Goal: Communication & Community: Answer question/provide support

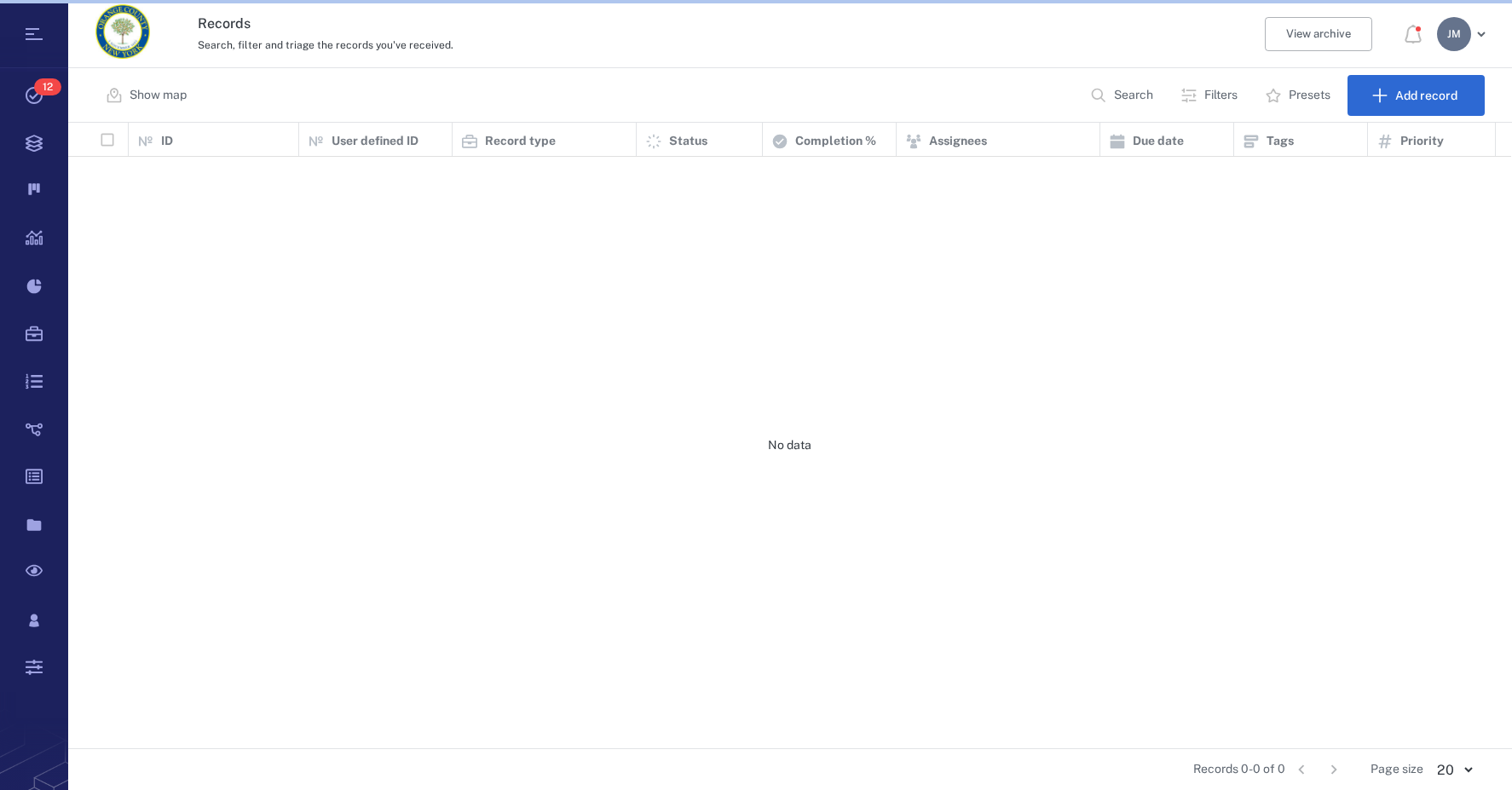
scroll to position [613, 1430]
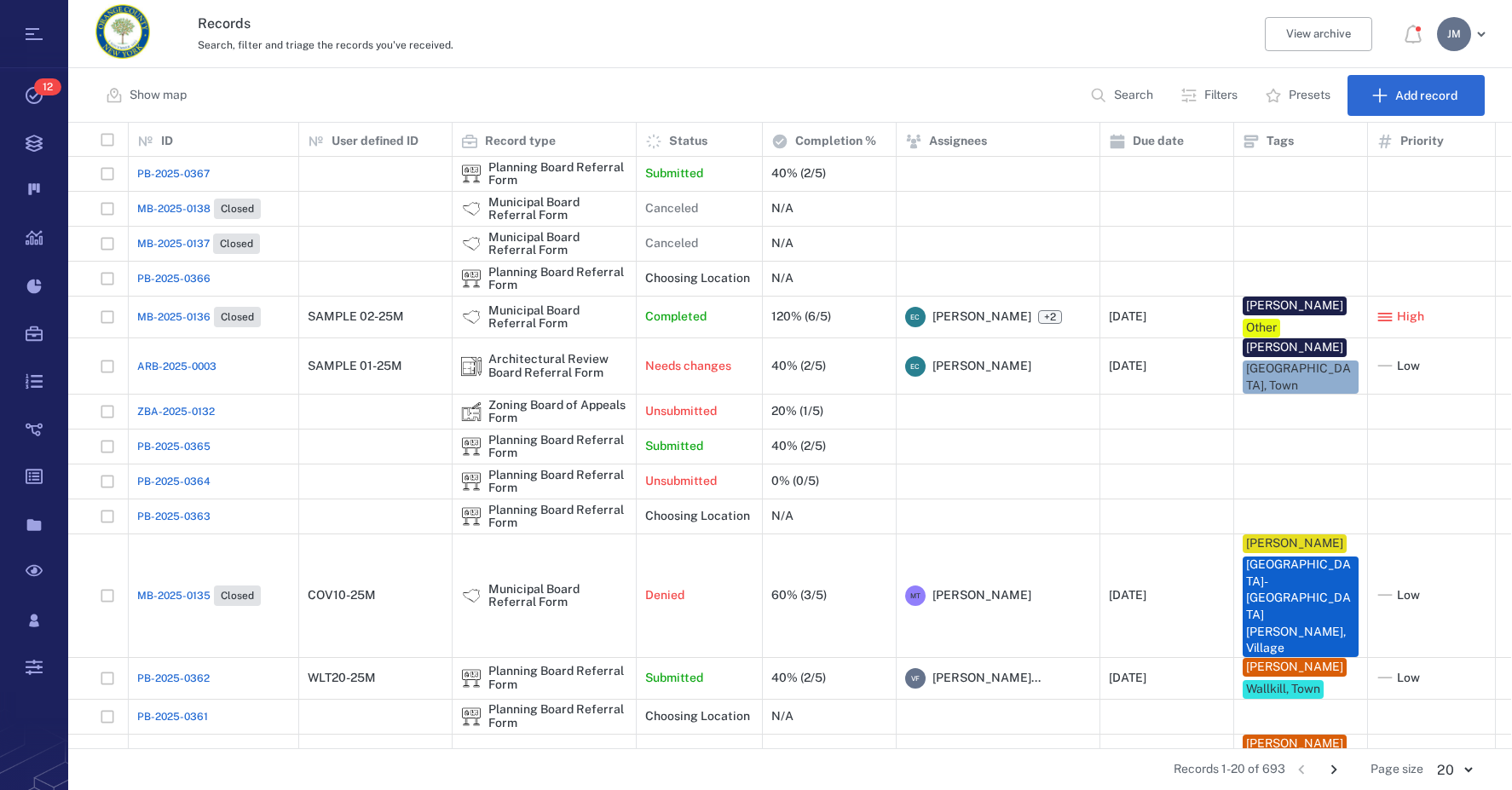
click at [1216, 90] on p "Filters" at bounding box center [1221, 96] width 33 height 17
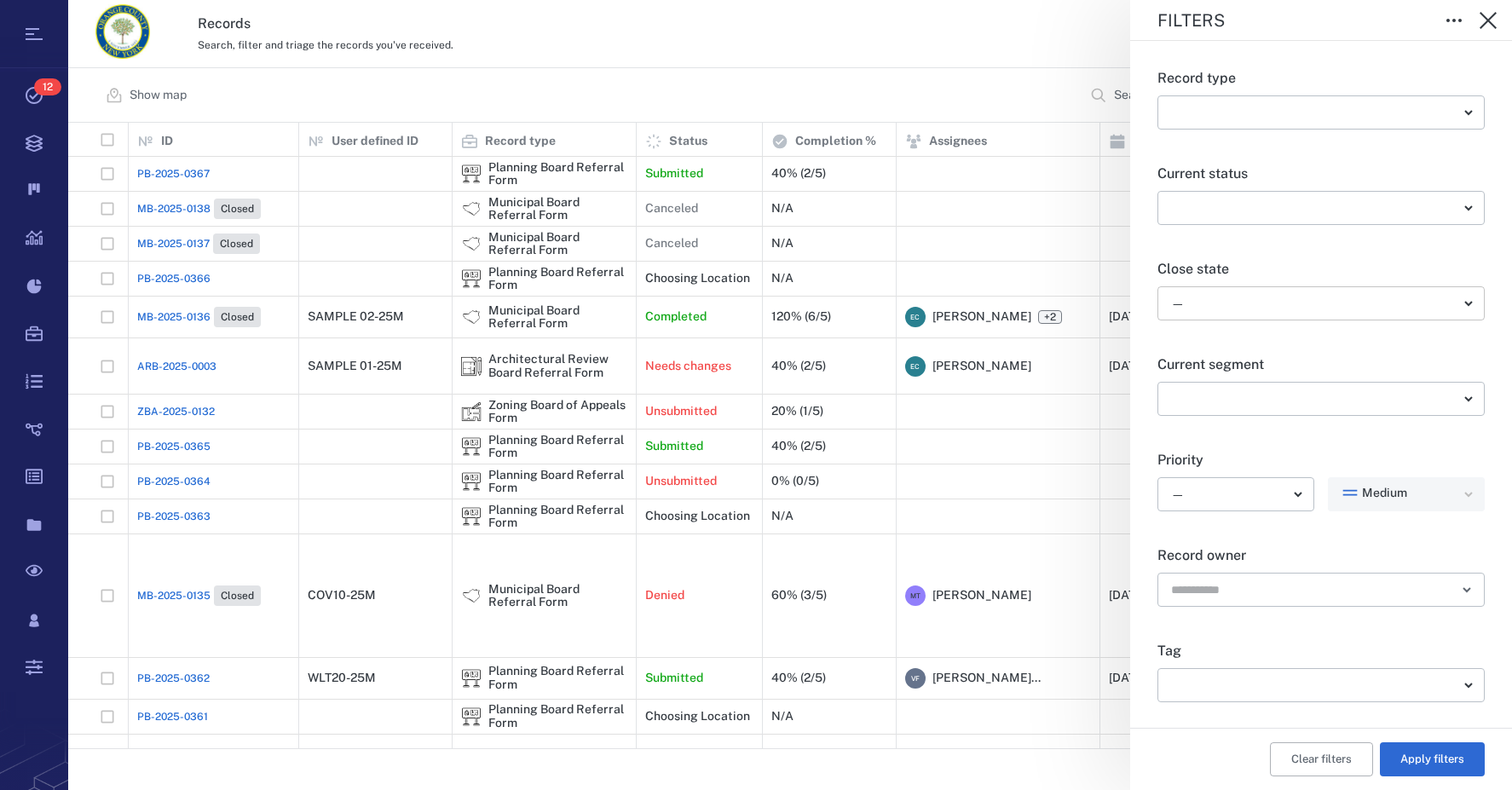
click at [1218, 313] on body "Tasks 12 Records Boards Dashboard Reports Record types Guide steps Rules Form b…" at bounding box center [756, 395] width 1512 height 790
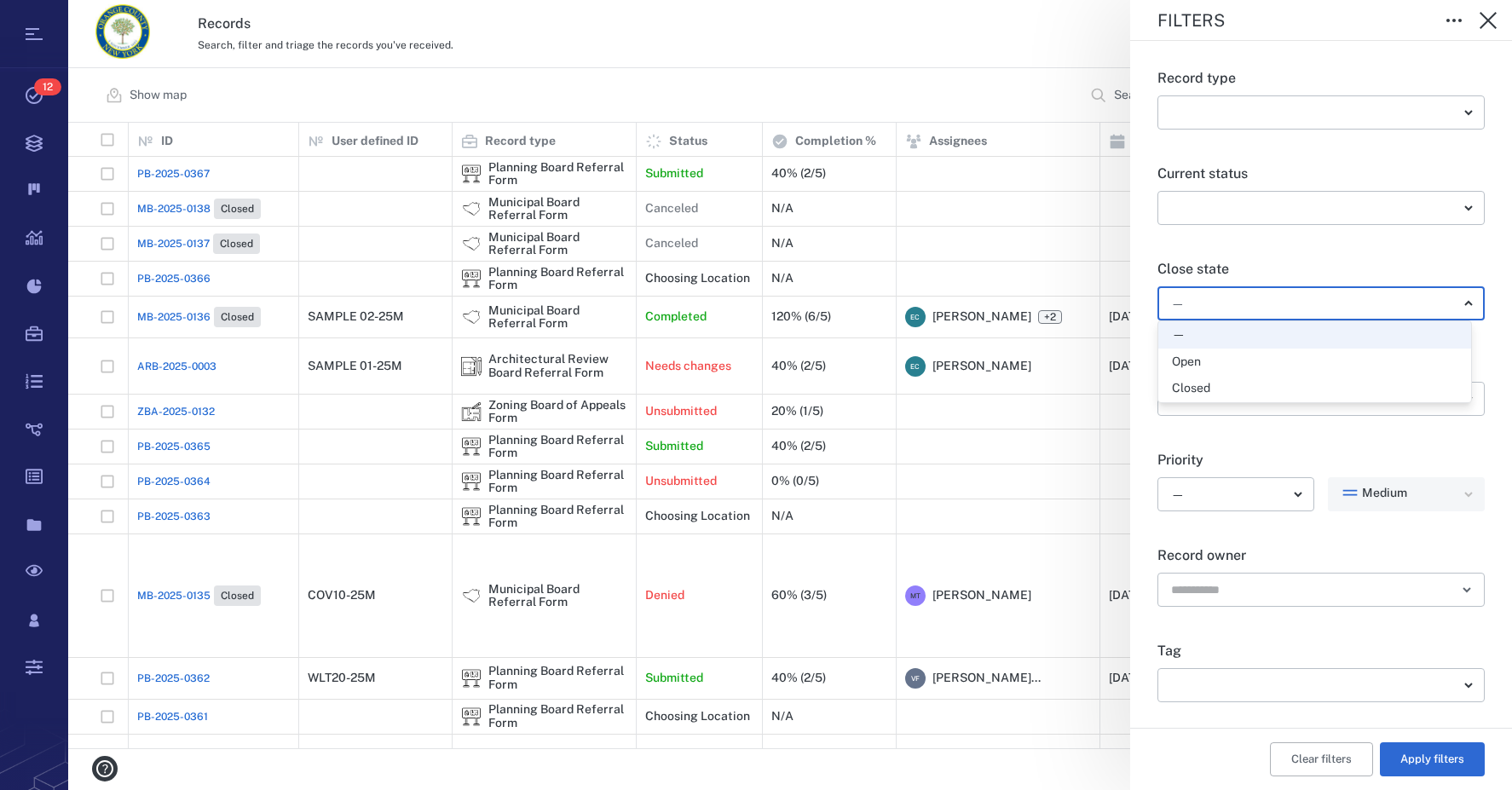
click at [1216, 360] on div "Open" at bounding box center [1314, 363] width 285 height 17
type input "*****"
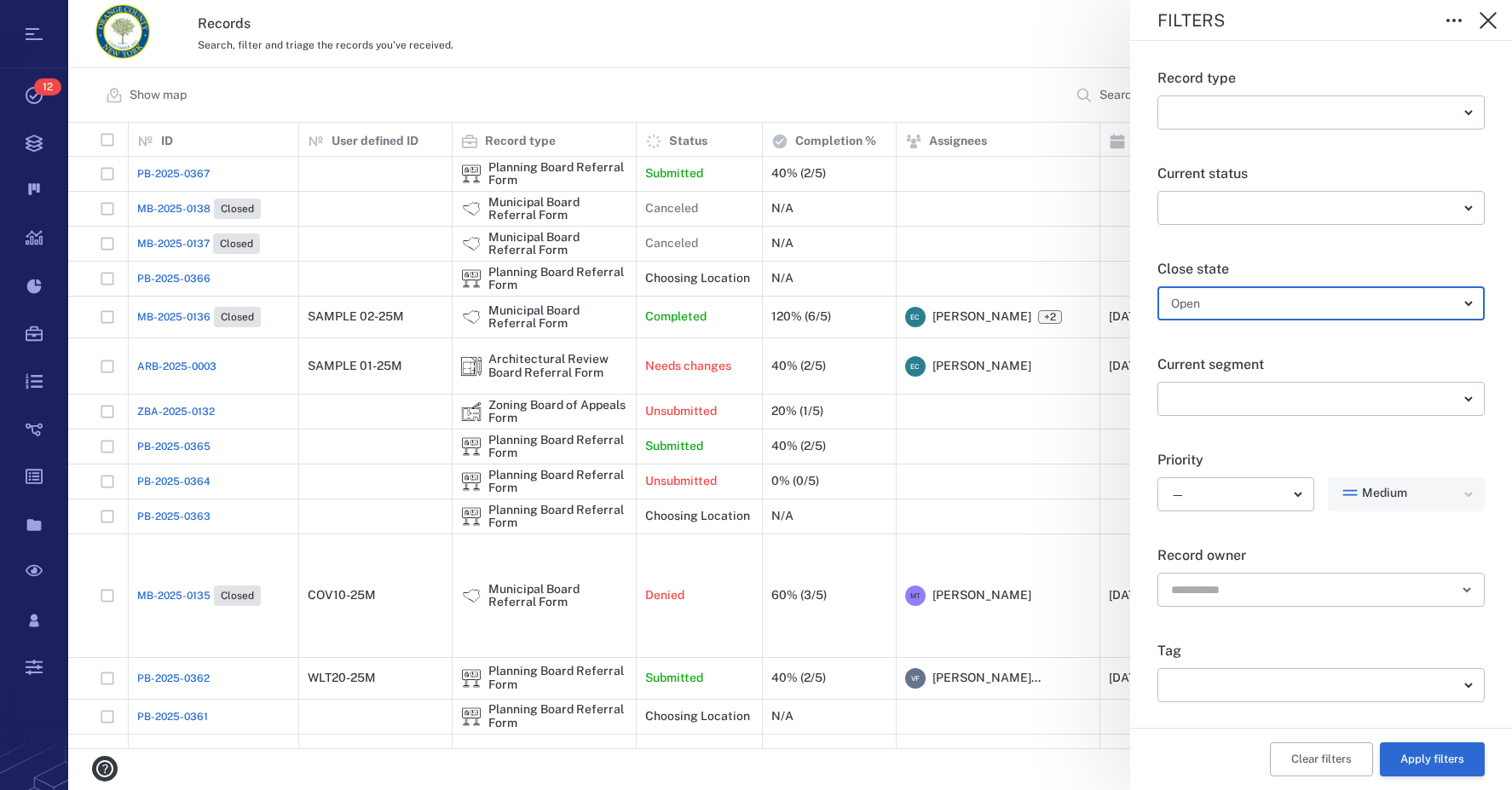
click at [1432, 762] on button "Apply filters" at bounding box center [1432, 759] width 104 height 34
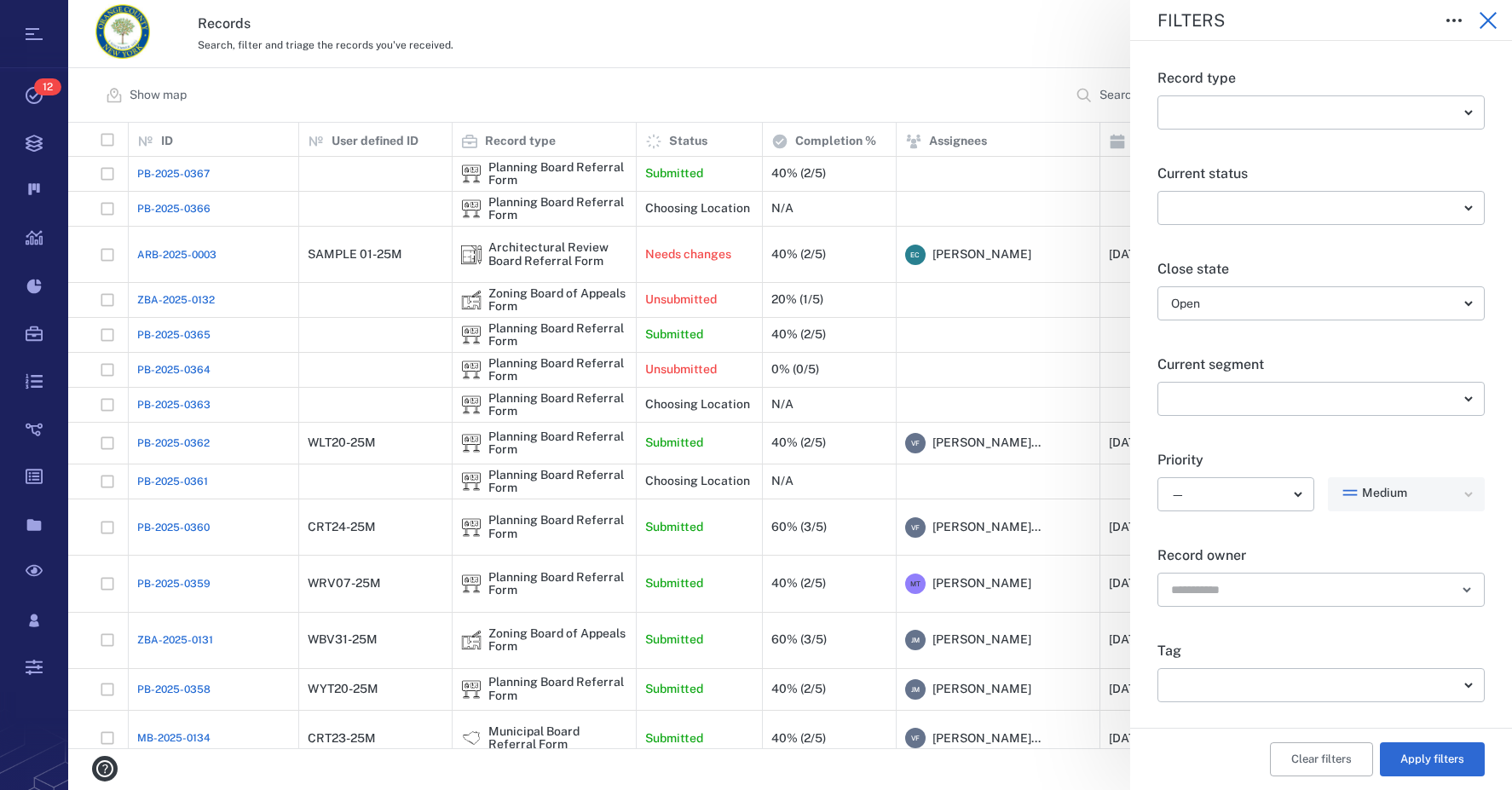
click at [1485, 18] on icon "button" at bounding box center [1488, 20] width 17 height 17
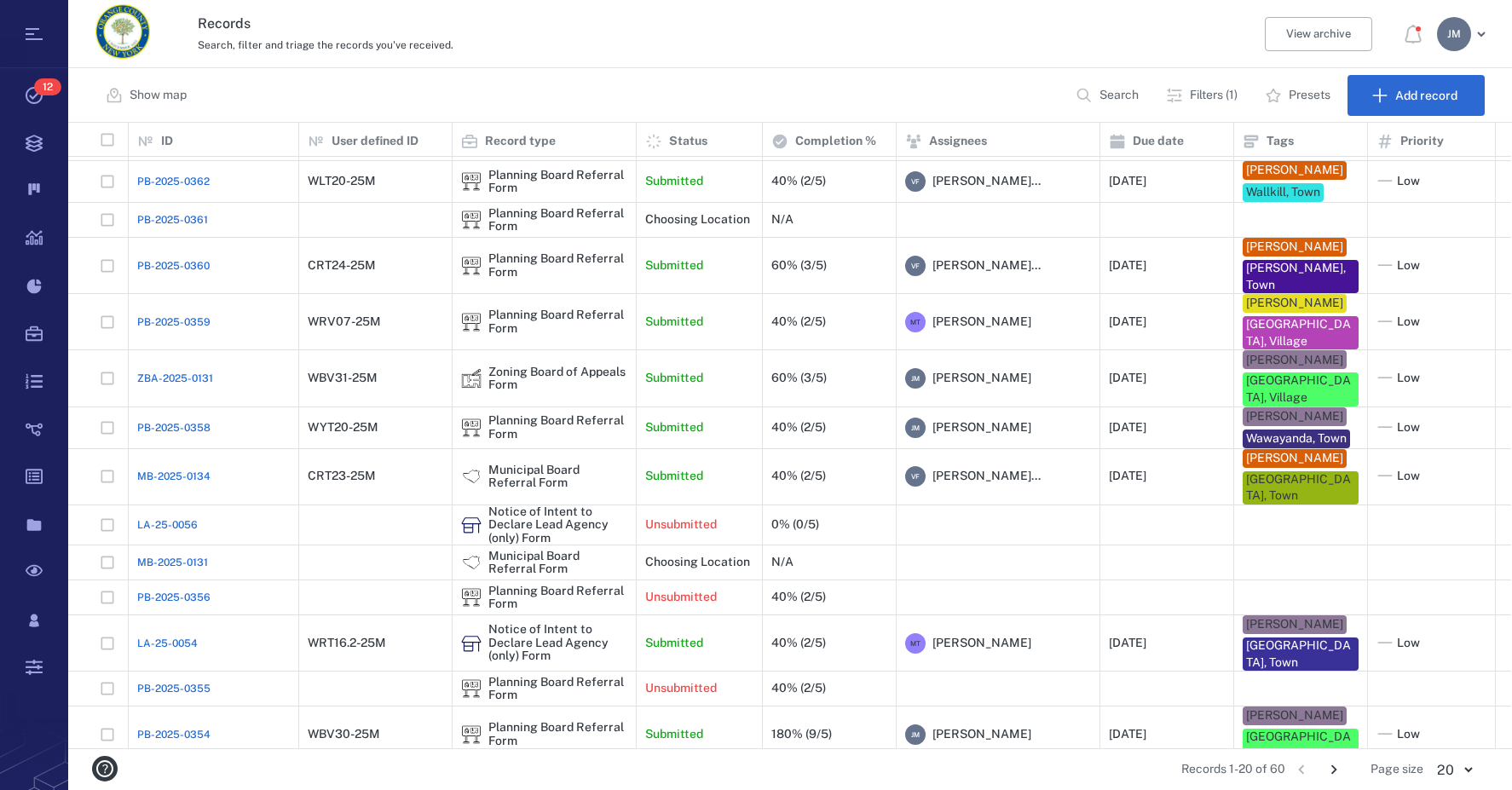
scroll to position [233, 0]
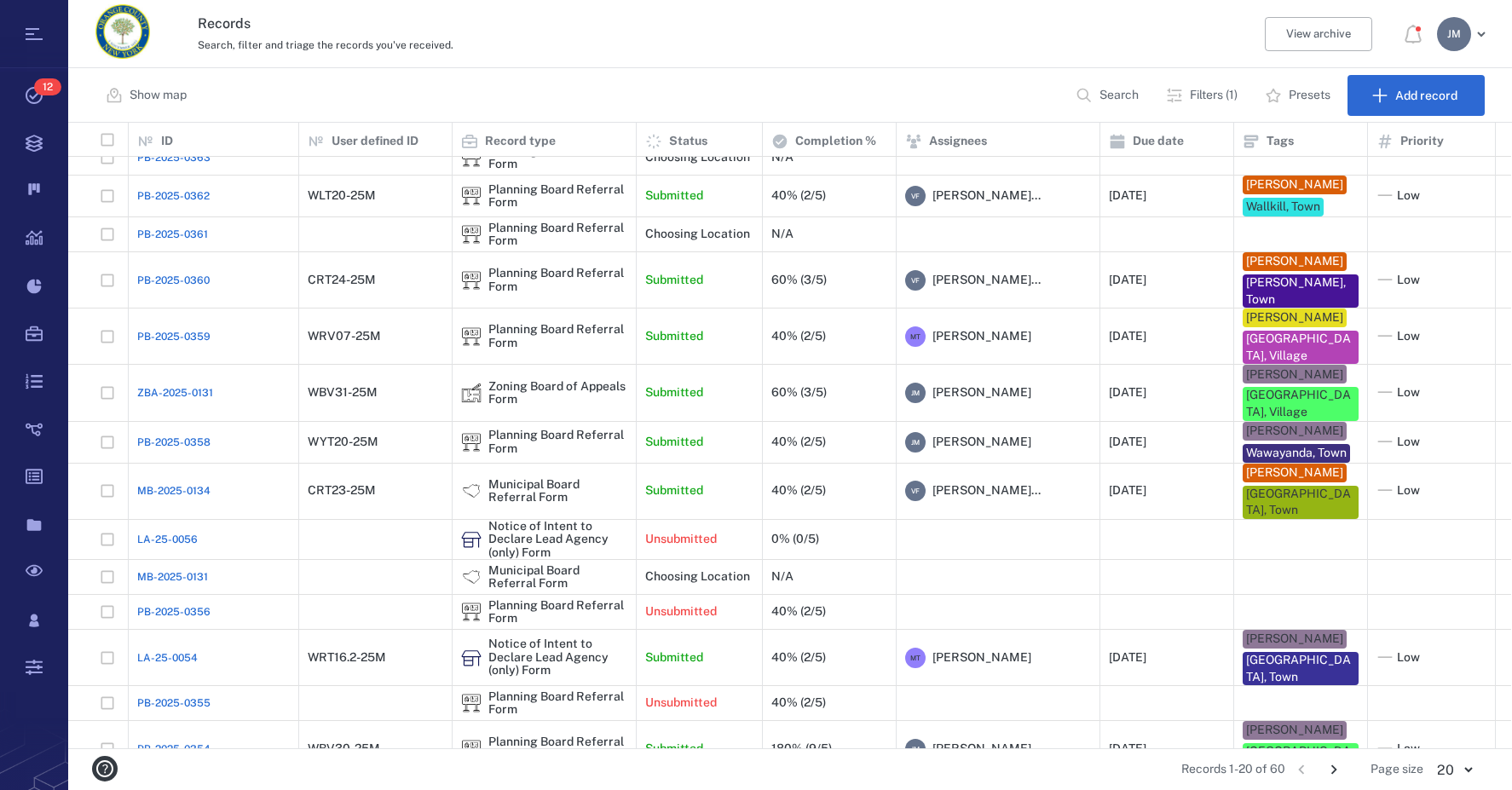
click at [1334, 768] on icon "Go to next page" at bounding box center [1333, 769] width 18 height 18
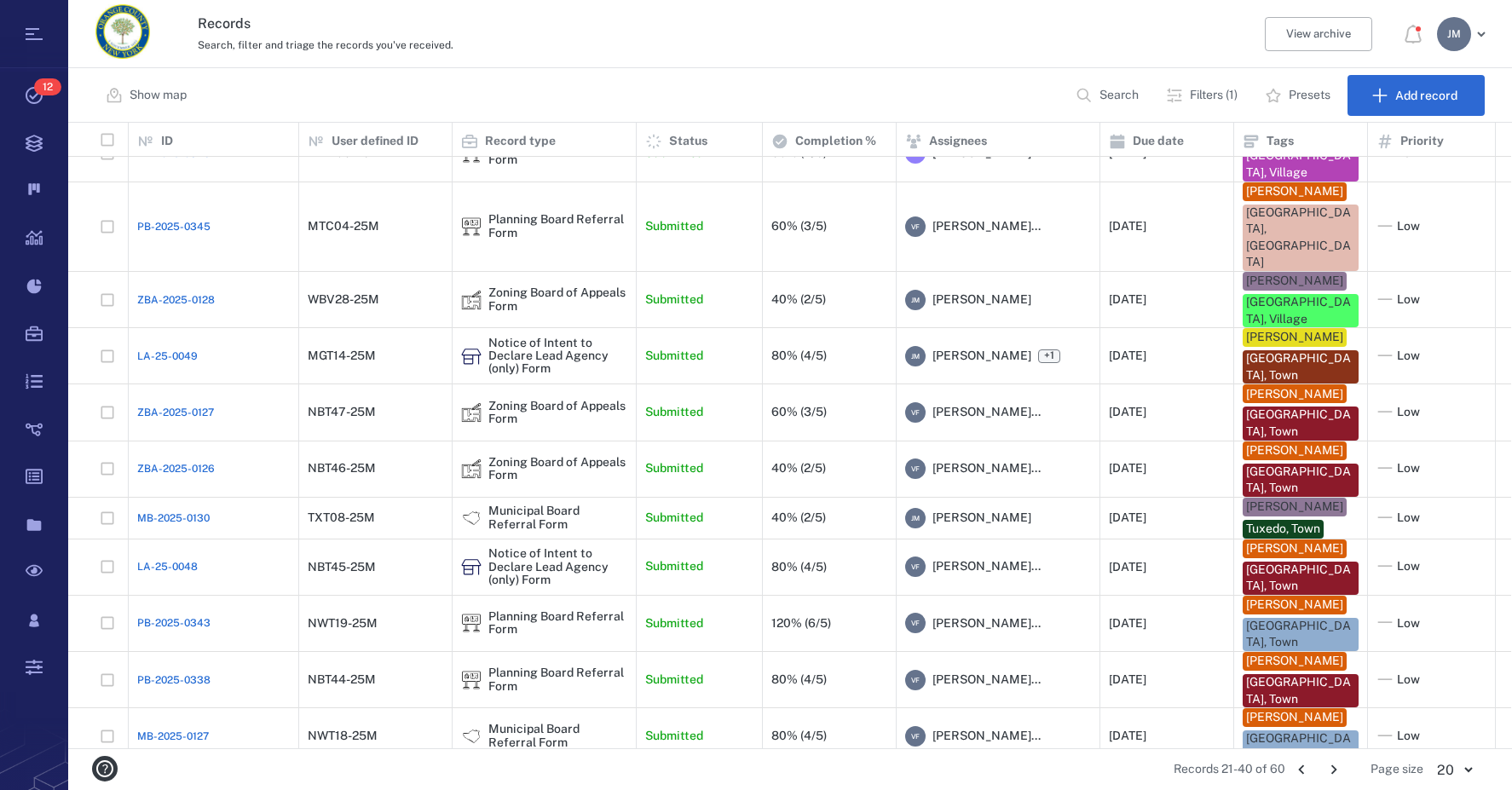
scroll to position [457, 0]
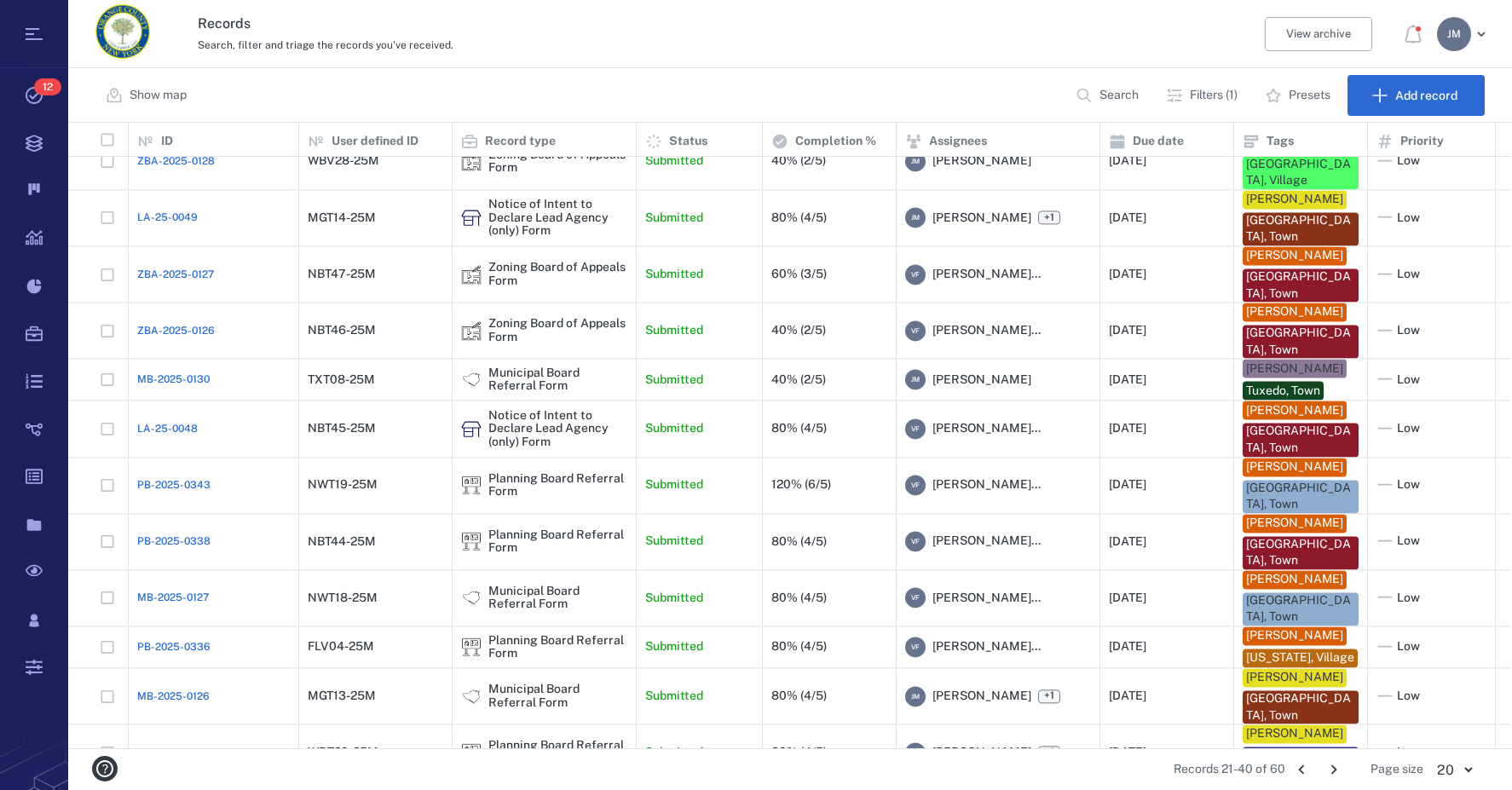
click at [1329, 773] on icon "Go to next page" at bounding box center [1333, 769] width 18 height 18
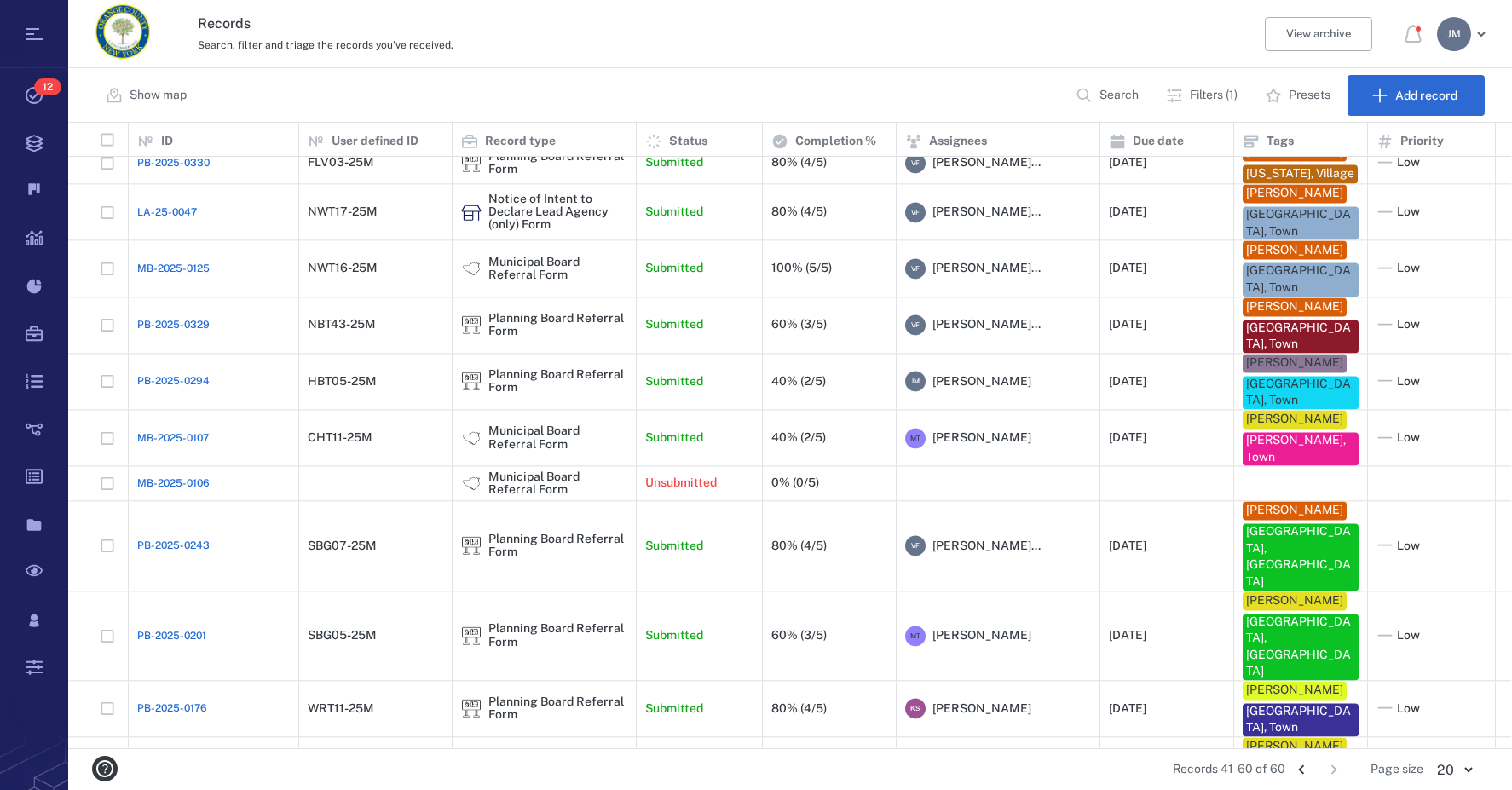
scroll to position [255, 0]
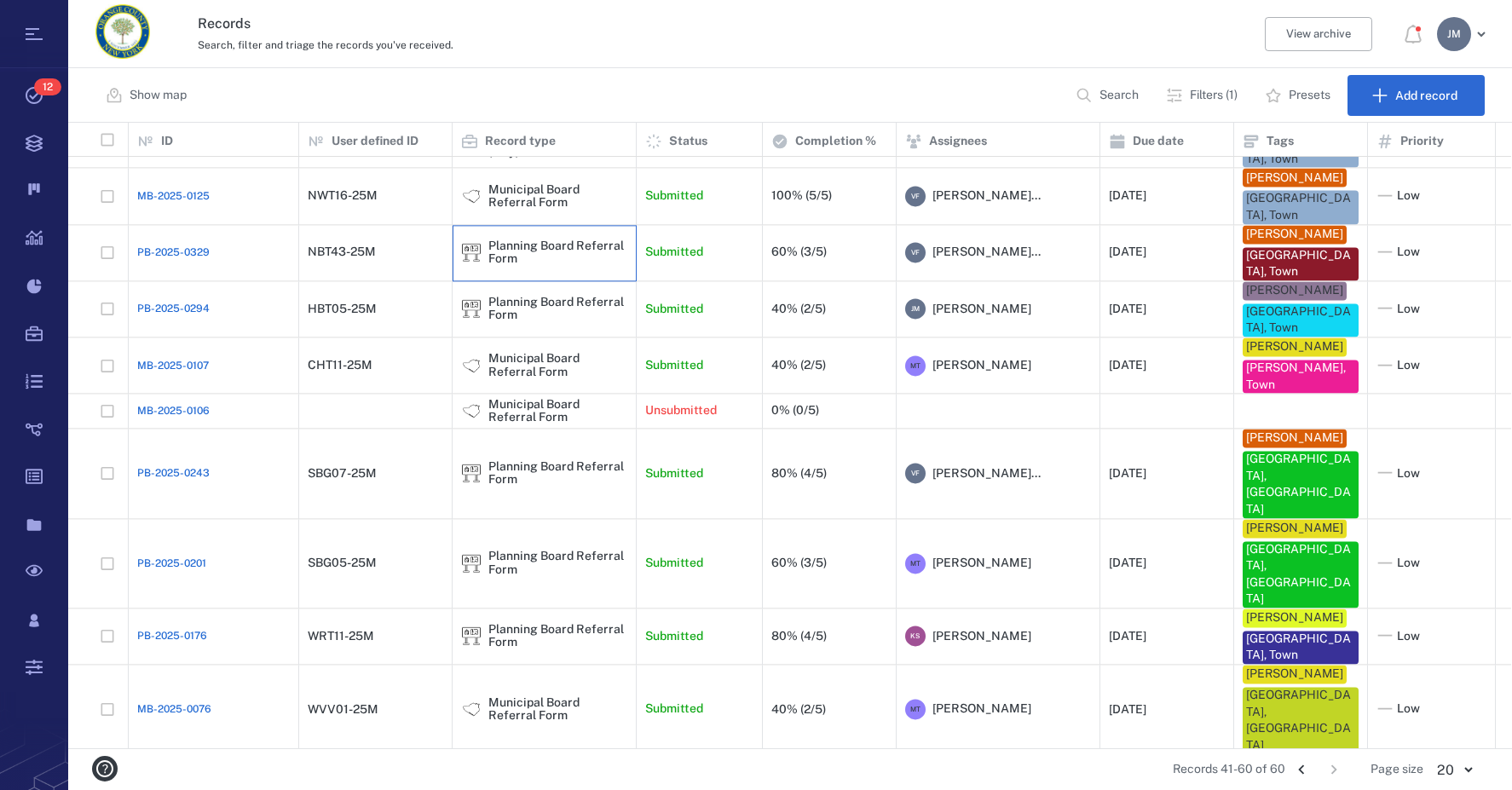
click at [525, 255] on div "Planning Board Referral Form" at bounding box center [558, 252] width 139 height 26
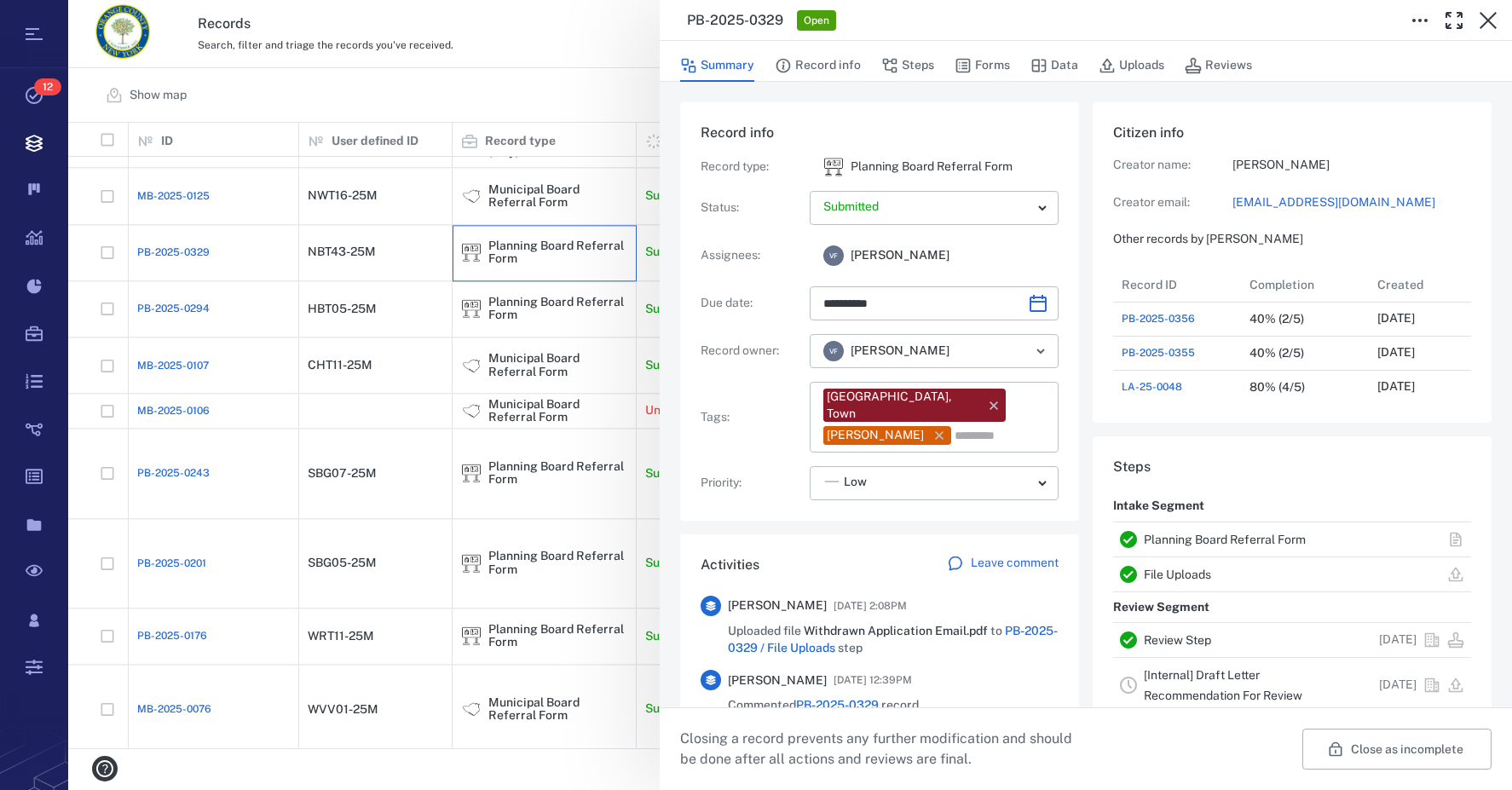
scroll to position [887, 326]
click at [981, 540] on div "Activities Leave comment [PERSON_NAME] [DATE] 2:08PM Uploaded file Withdrawn Ap…" at bounding box center [879, 759] width 399 height 450
click at [981, 555] on p "Leave comment" at bounding box center [1014, 564] width 88 height 17
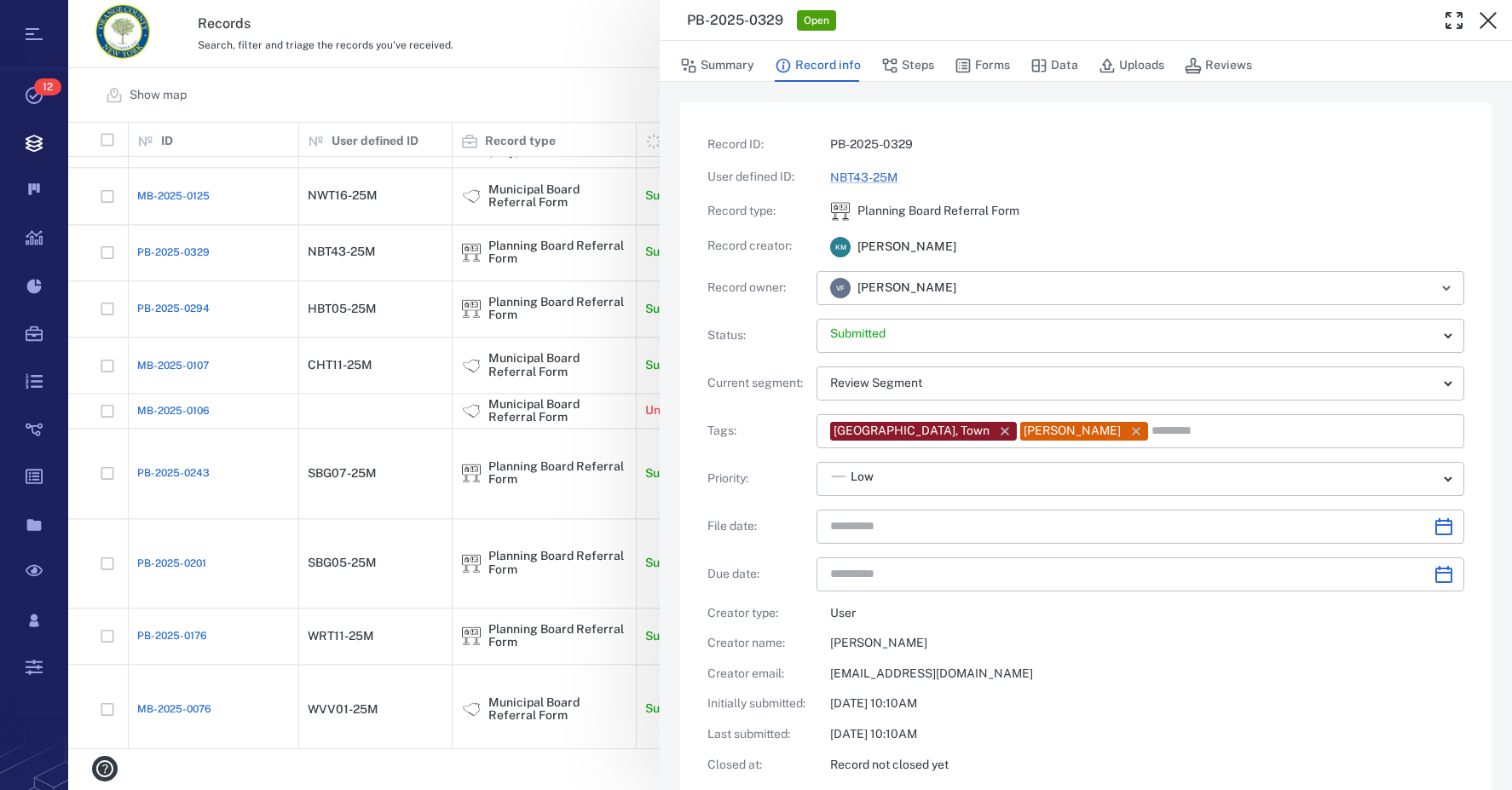
type input "**********"
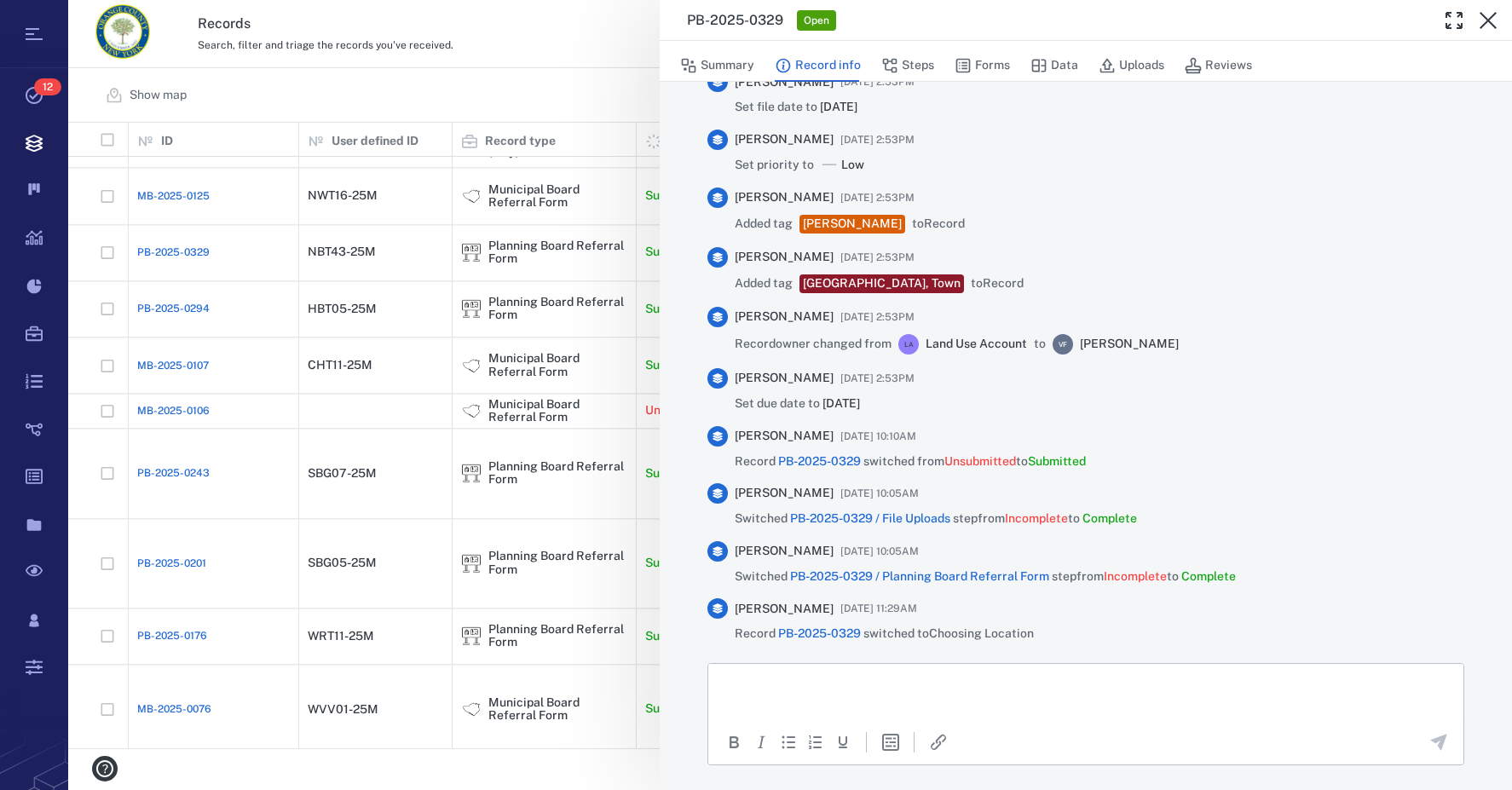
click at [927, 727] on div "To open the popup, press Shift+Enter To open the popup, press Shift+Enter" at bounding box center [1086, 742] width 755 height 40
click at [919, 686] on p "Rich Text Area. Press ALT-0 for help." at bounding box center [1086, 685] width 726 height 15
click at [1431, 740] on icon "Send the comment" at bounding box center [1439, 742] width 16 height 16
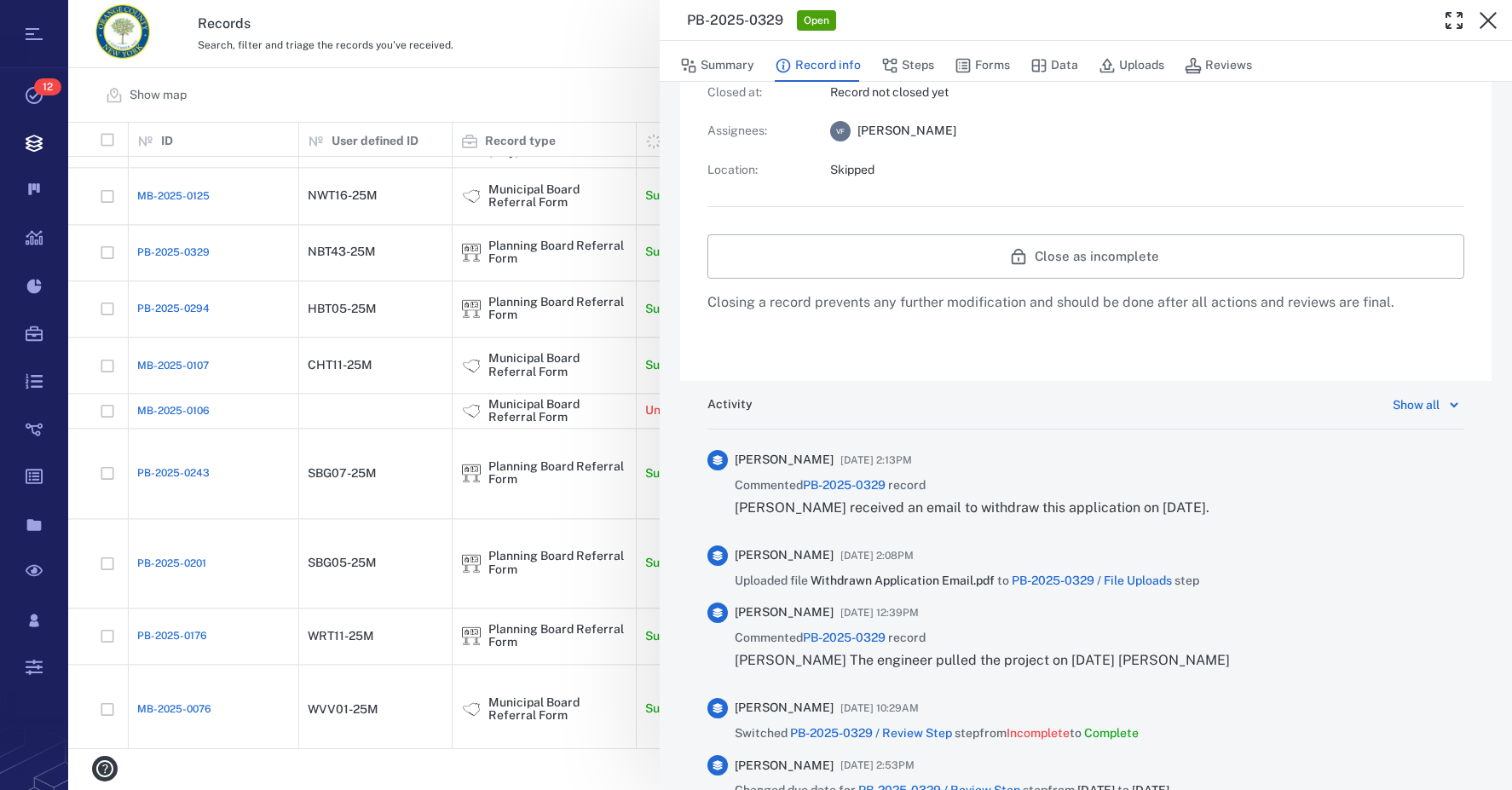
scroll to position [698, 0]
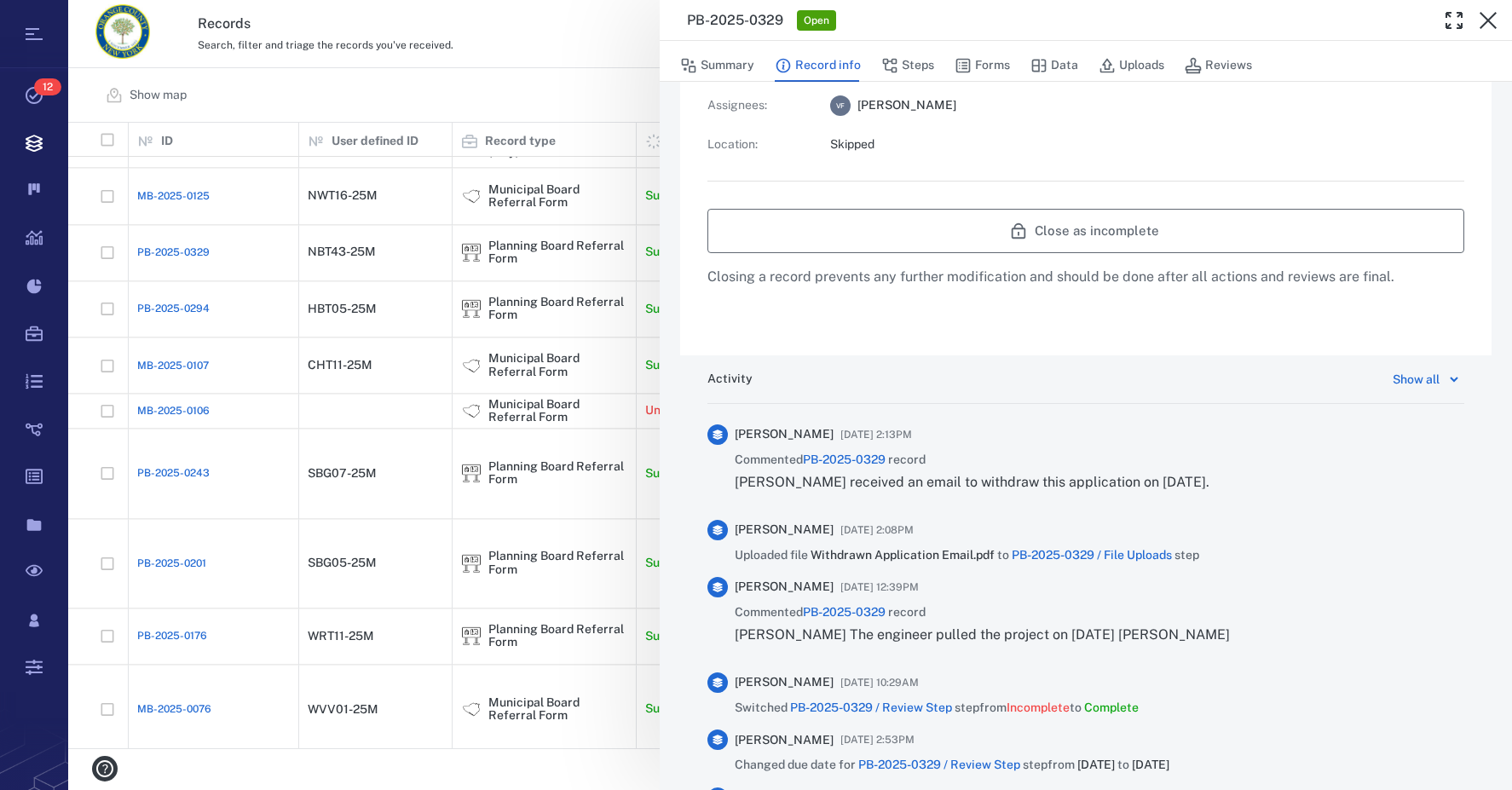
click at [1113, 234] on button "Close as incomplete" at bounding box center [1086, 231] width 757 height 44
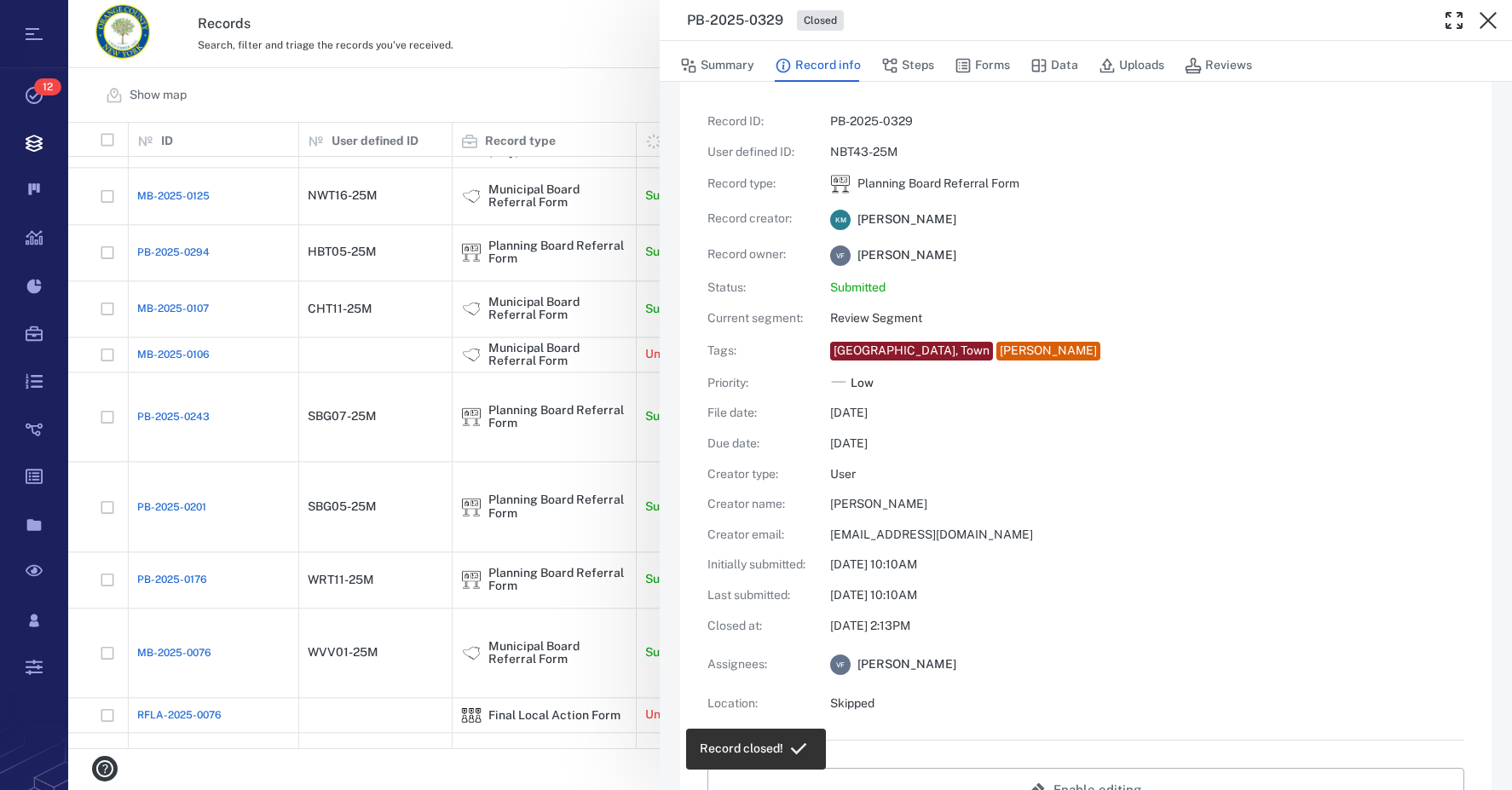
scroll to position [0, 0]
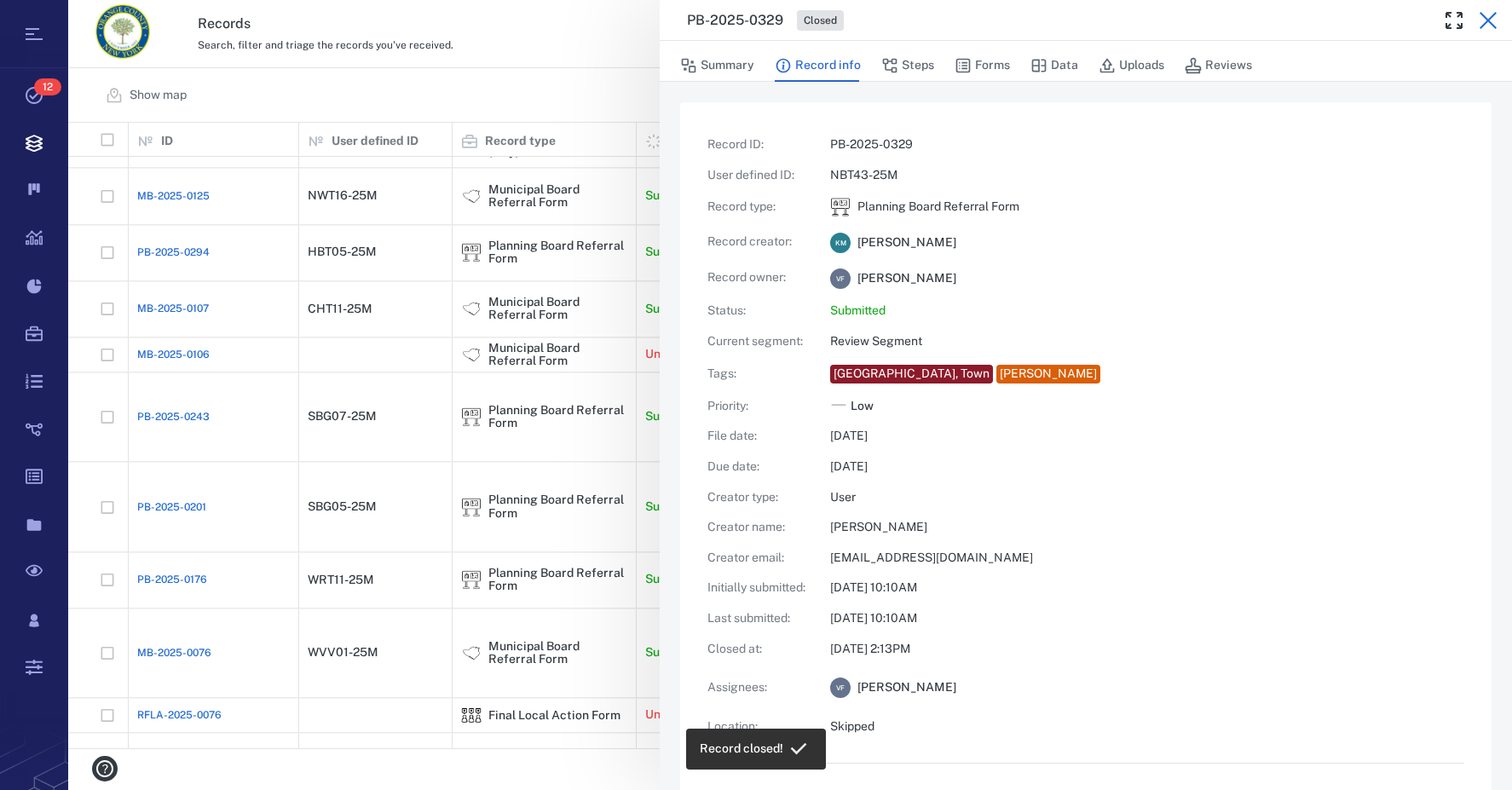
click at [1493, 22] on icon "button" at bounding box center [1488, 20] width 20 height 20
